Goal: Find specific page/section: Find specific page/section

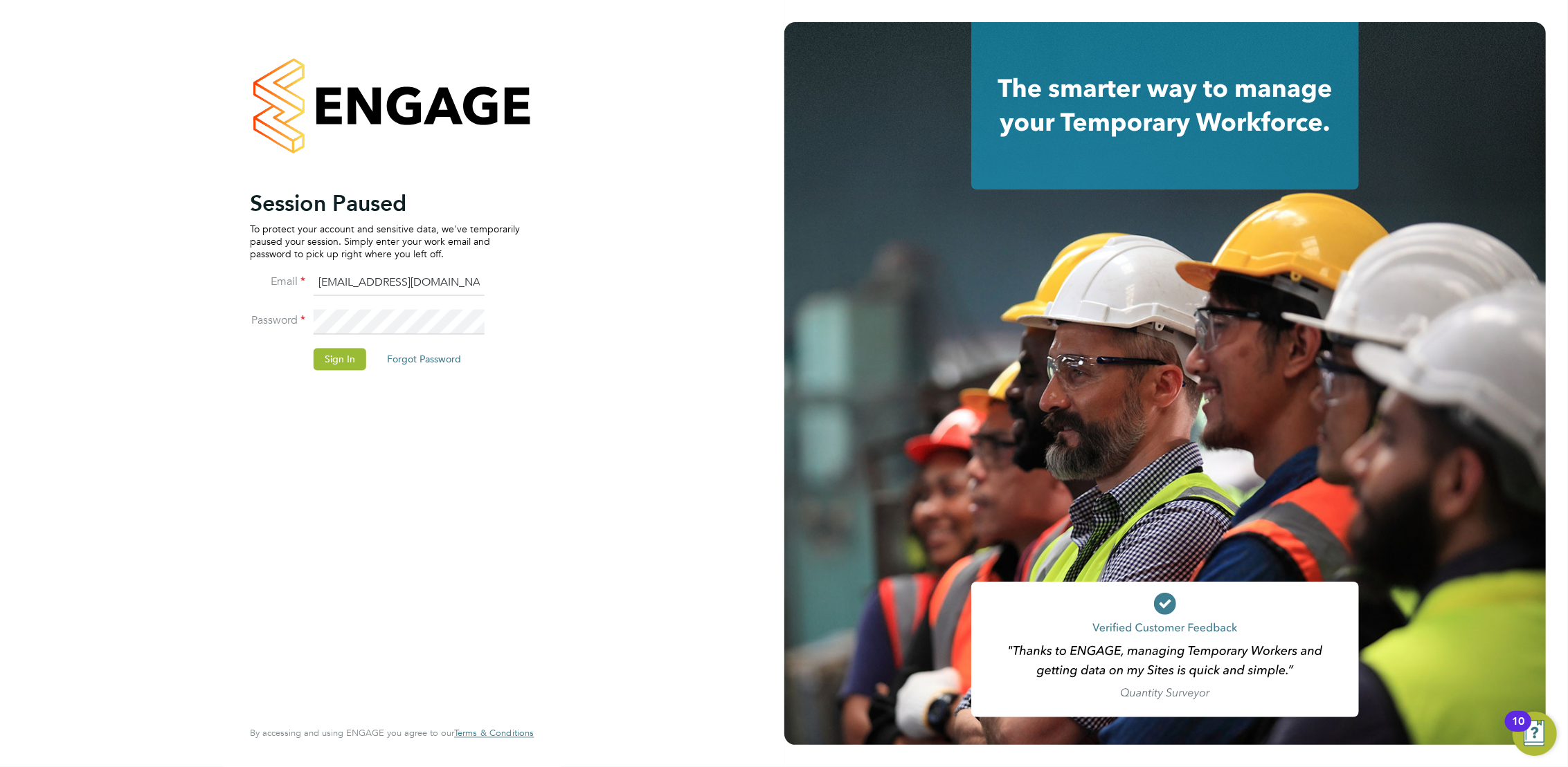
click at [362, 372] on li "Sign In Forgot Password" at bounding box center [385, 366] width 270 height 36
click at [335, 353] on button "Sign In" at bounding box center [339, 359] width 53 height 22
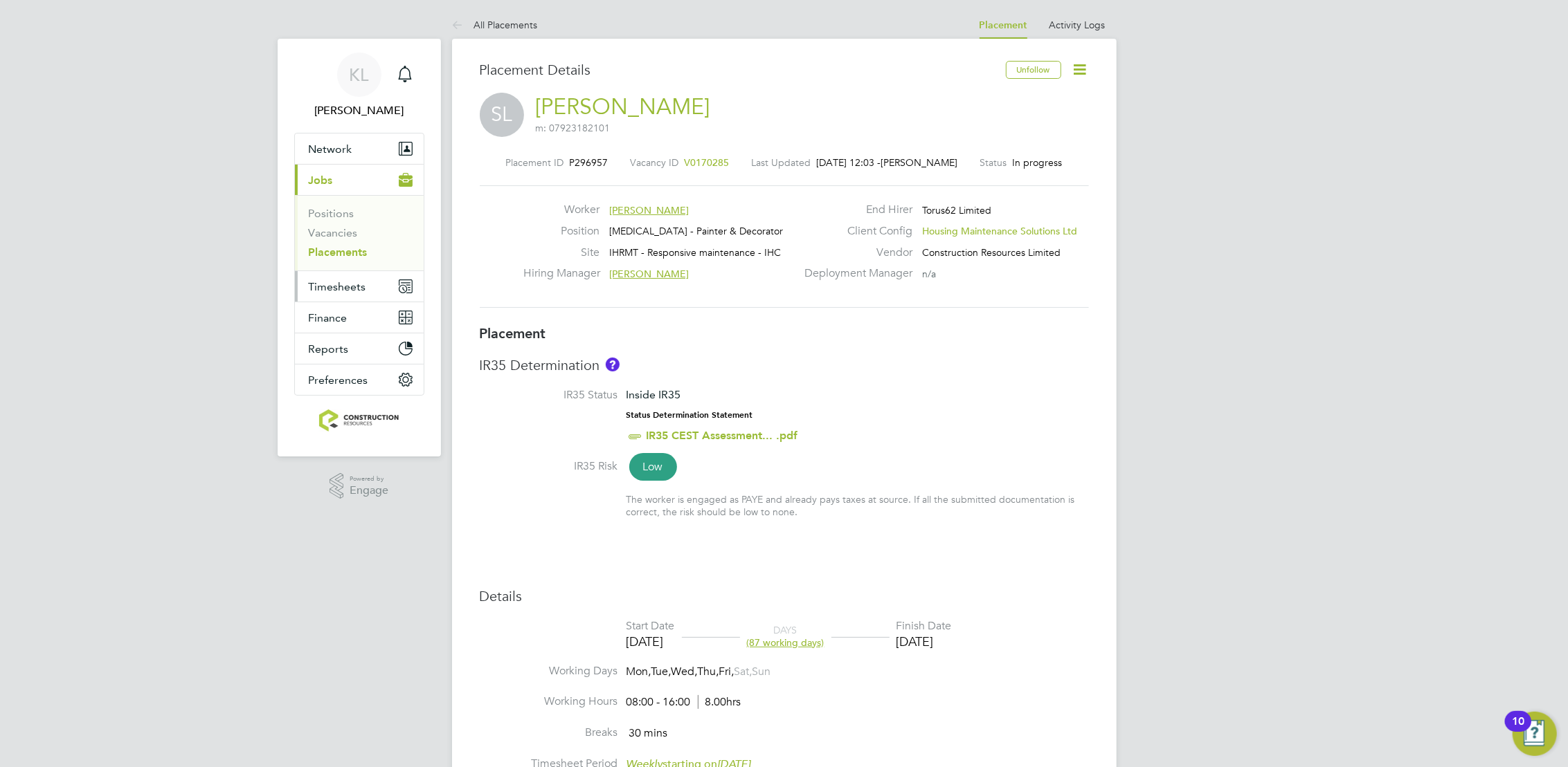
click at [320, 289] on span "Timesheets" at bounding box center [338, 287] width 58 height 13
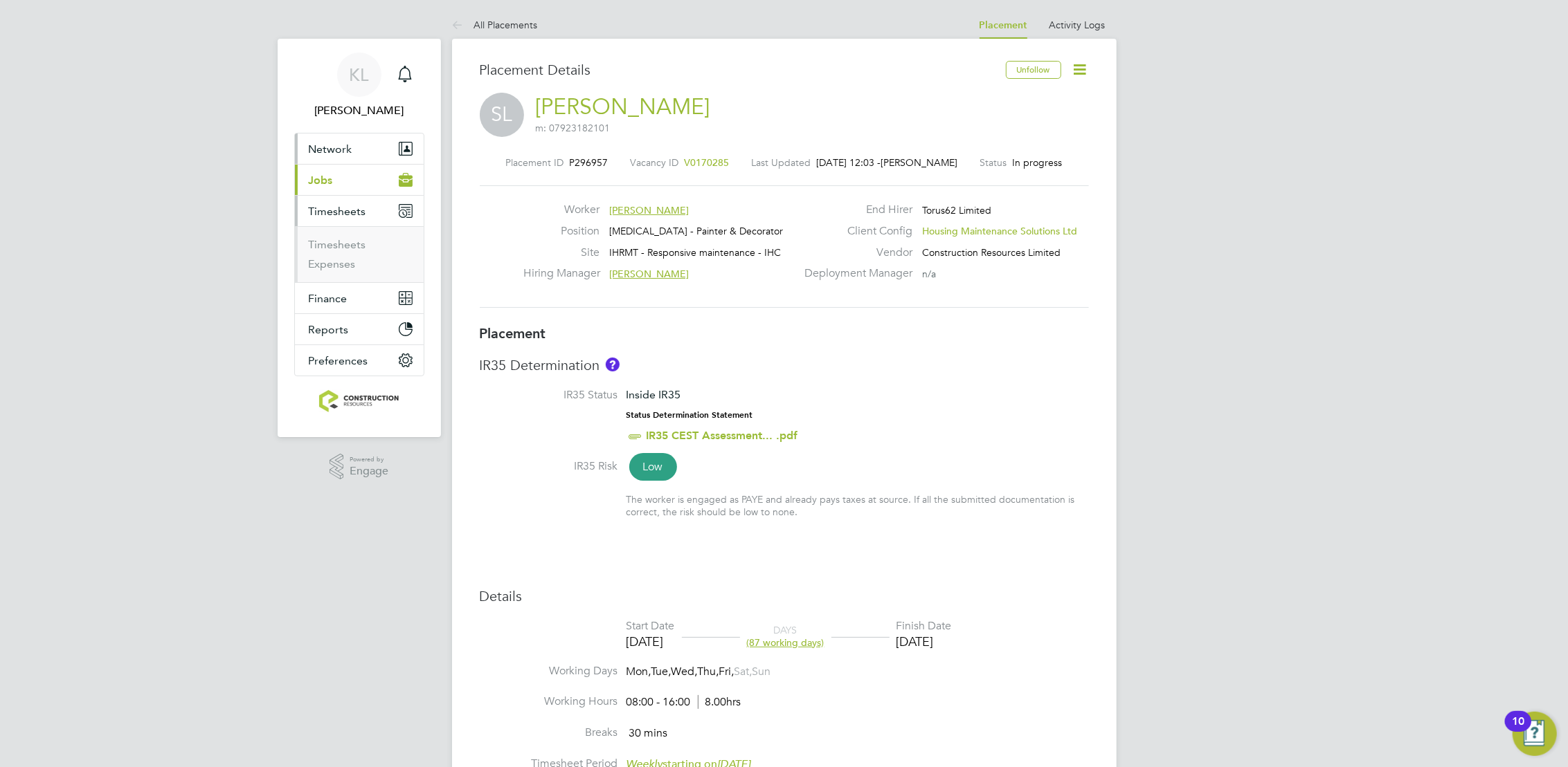
click at [311, 153] on span "Network" at bounding box center [331, 149] width 44 height 13
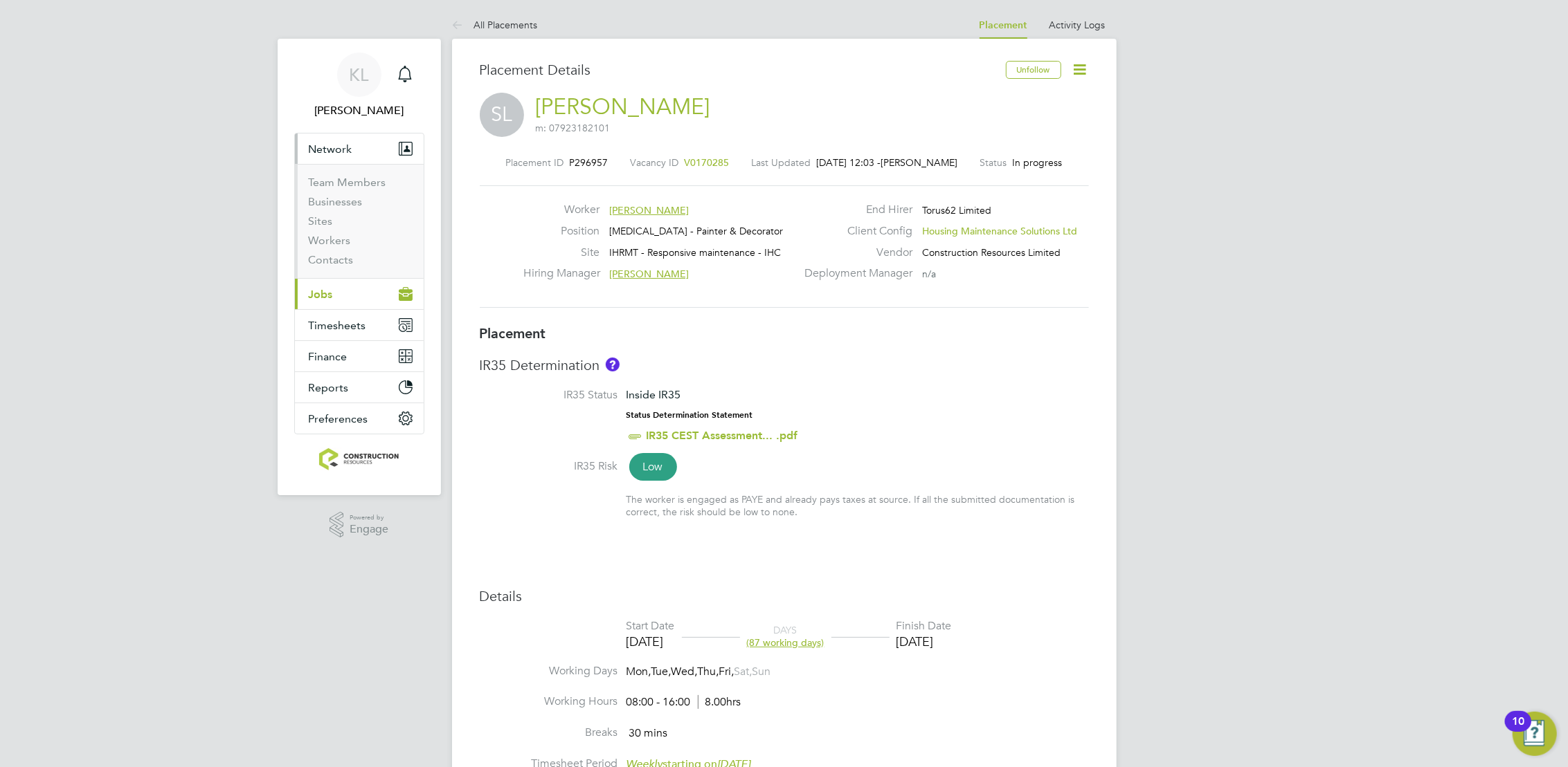
click at [337, 295] on button "Current page: Jobs" at bounding box center [359, 294] width 129 height 30
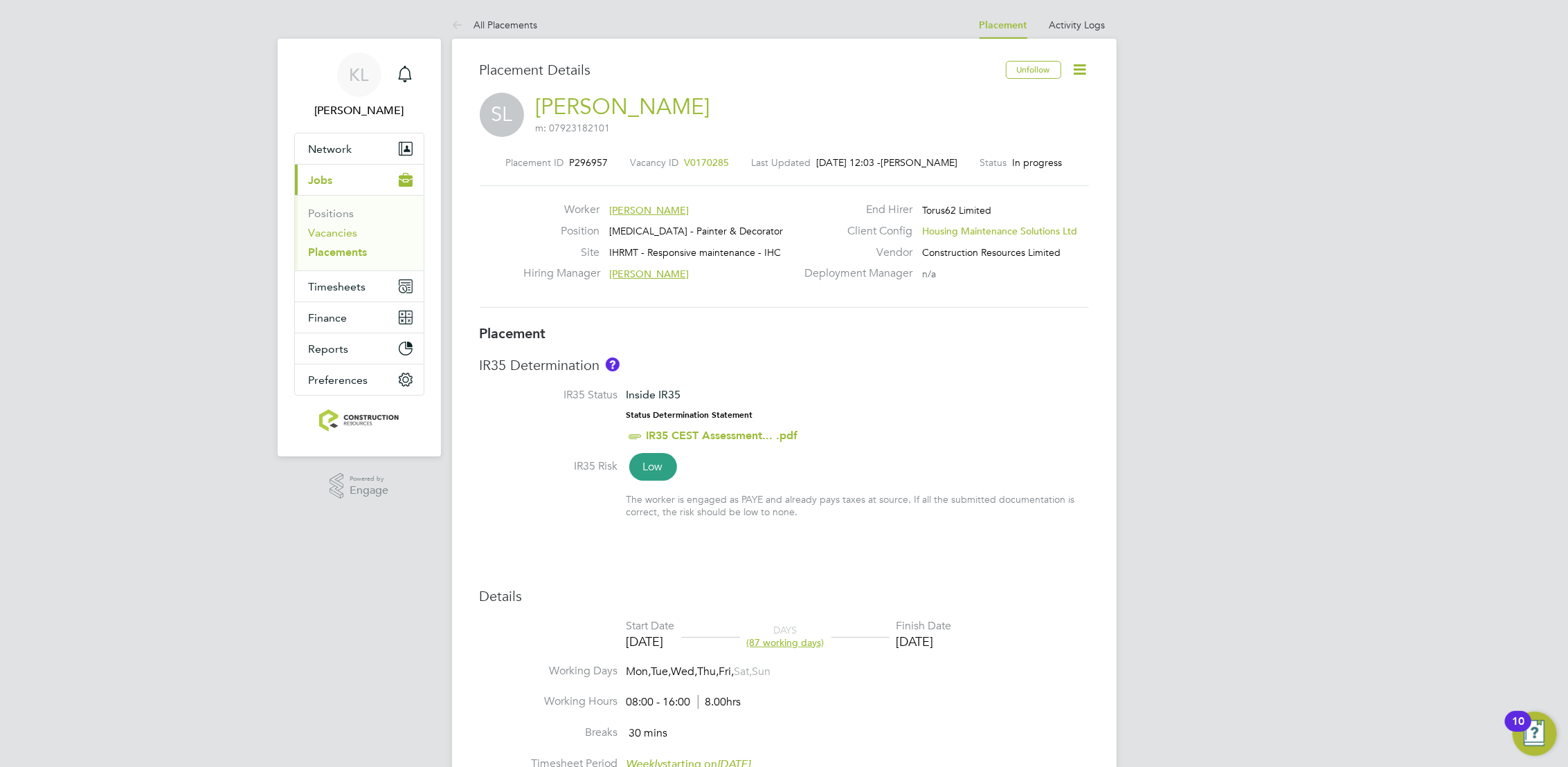
click at [329, 228] on link "Vacancies" at bounding box center [334, 233] width 49 height 13
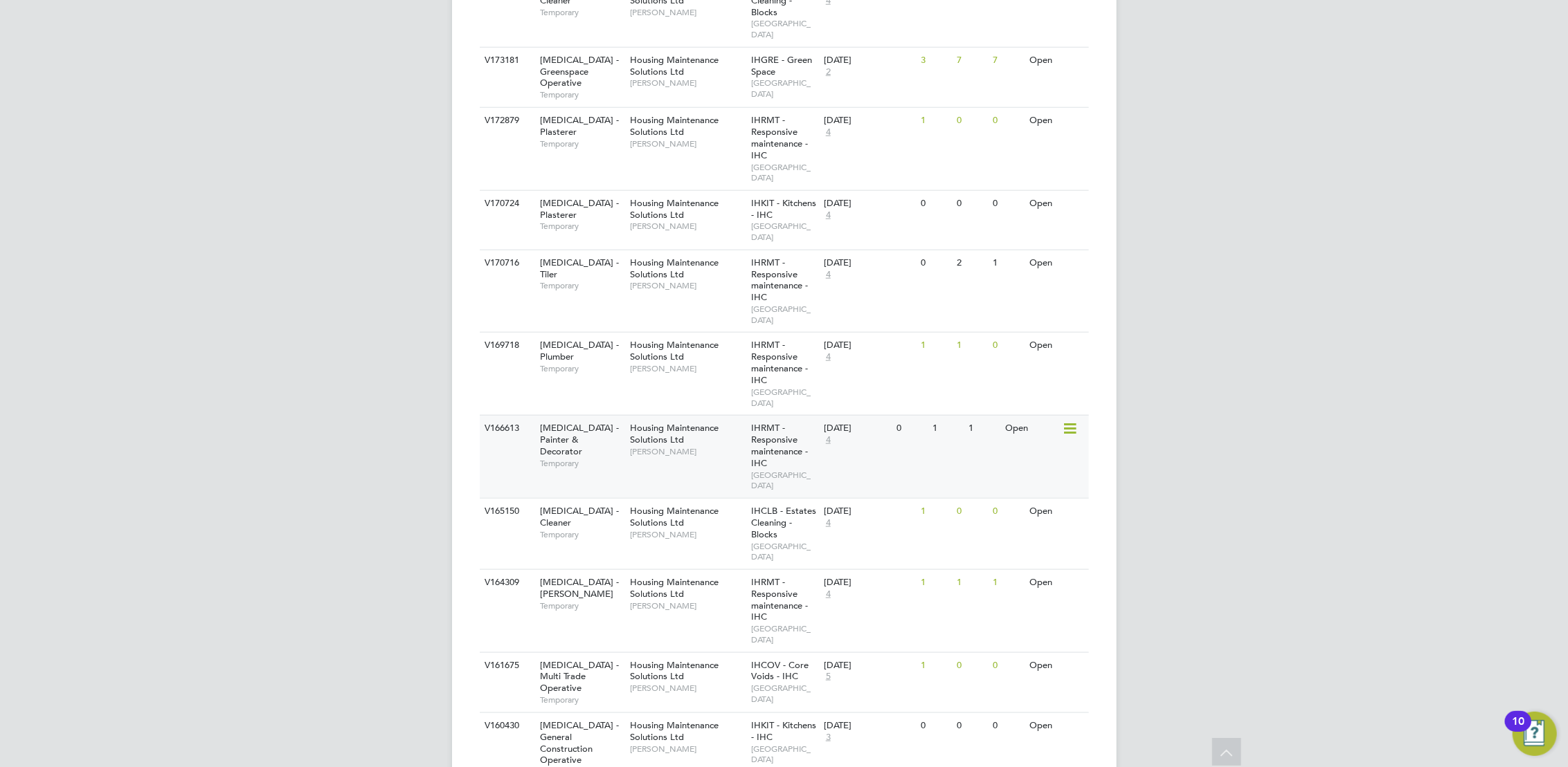
scroll to position [1524, 0]
